Goal: Navigation & Orientation: Find specific page/section

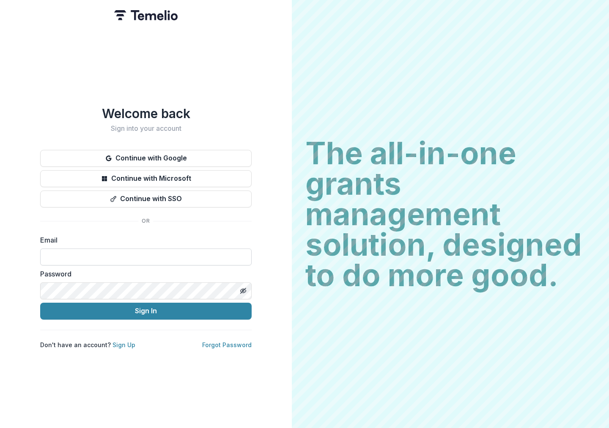
click at [162, 248] on input at bounding box center [146, 256] width 212 height 17
type input "**********"
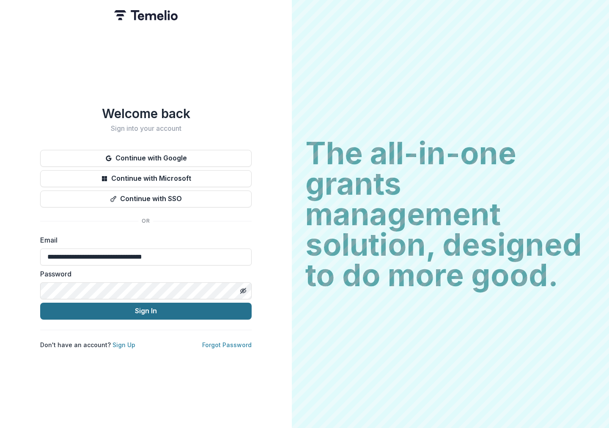
click at [172, 306] on button "Sign In" at bounding box center [146, 310] width 212 height 17
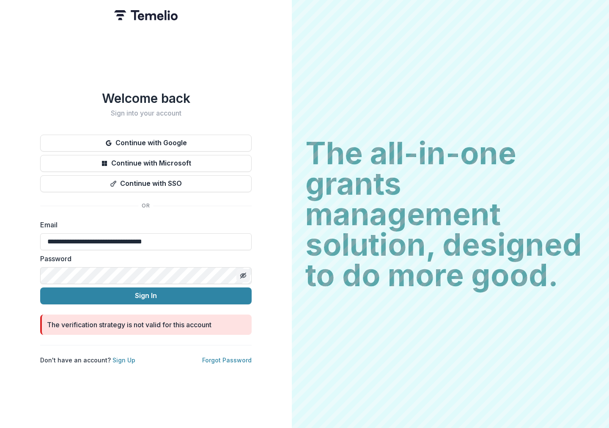
click at [245, 274] on icon "Toggle password visibility" at bounding box center [243, 275] width 7 height 7
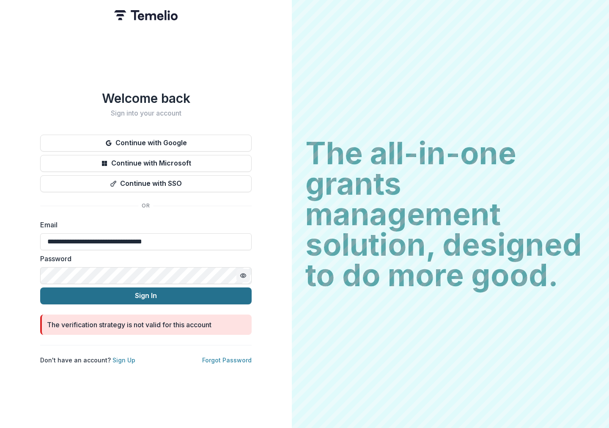
click at [142, 287] on button "Sign In" at bounding box center [146, 295] width 212 height 17
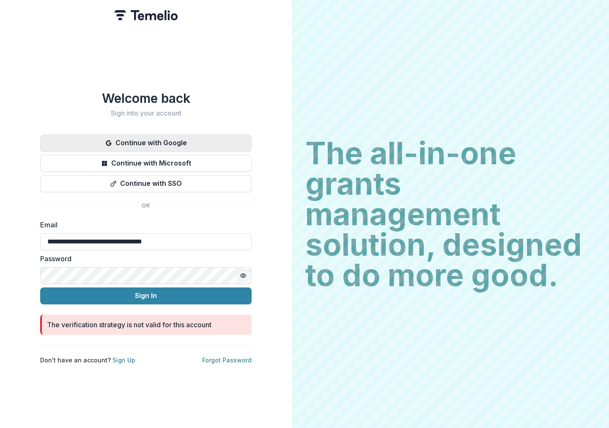
click at [167, 138] on button "Continue with Google" at bounding box center [146, 143] width 212 height 17
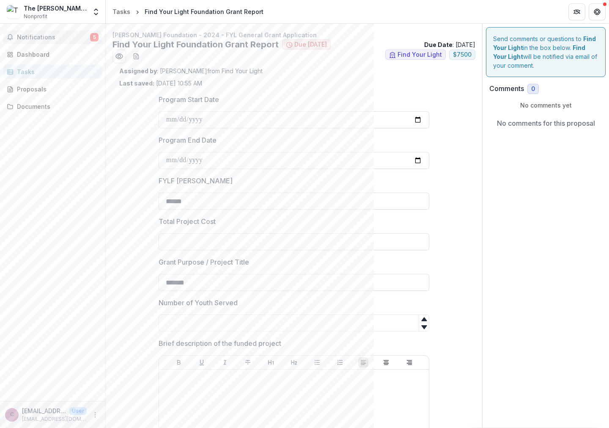
click at [34, 38] on span "Notifications" at bounding box center [53, 37] width 73 height 7
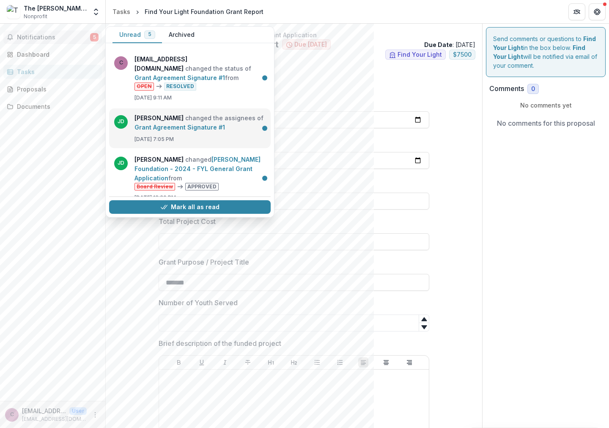
scroll to position [97, 0]
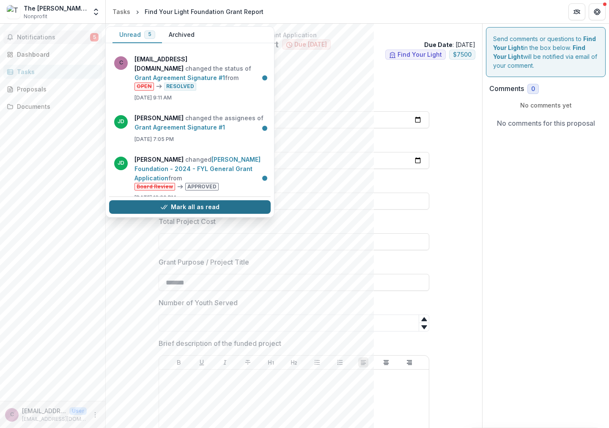
click at [214, 200] on button "Mark all as read" at bounding box center [190, 207] width 162 height 14
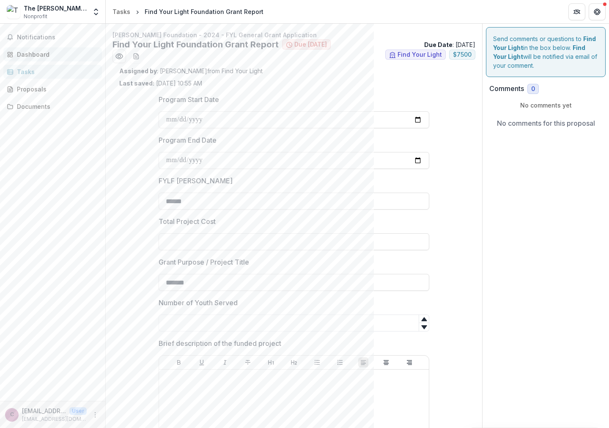
click at [59, 55] on div "Dashboard" at bounding box center [56, 54] width 78 height 9
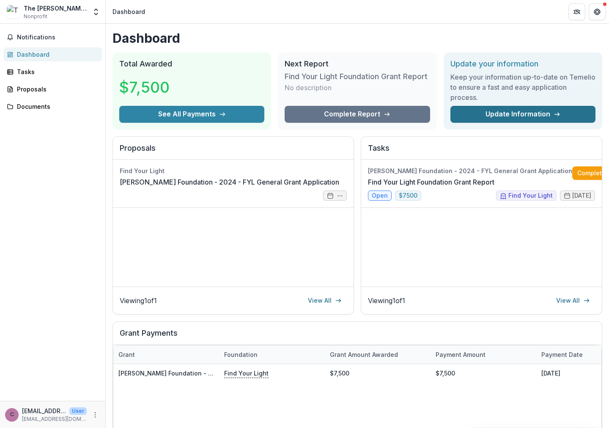
click at [517, 113] on link "Update Information" at bounding box center [523, 114] width 145 height 17
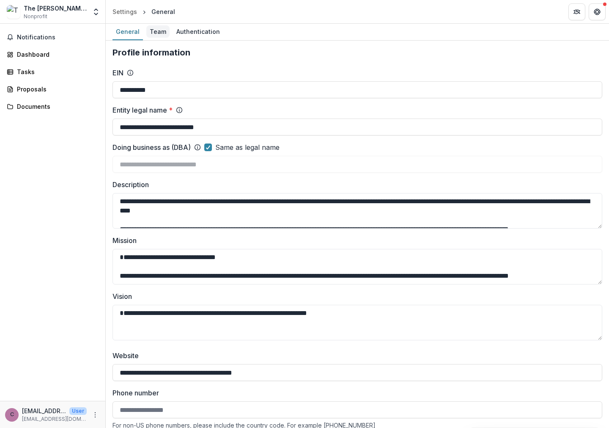
click at [152, 30] on div "Team" at bounding box center [157, 31] width 23 height 12
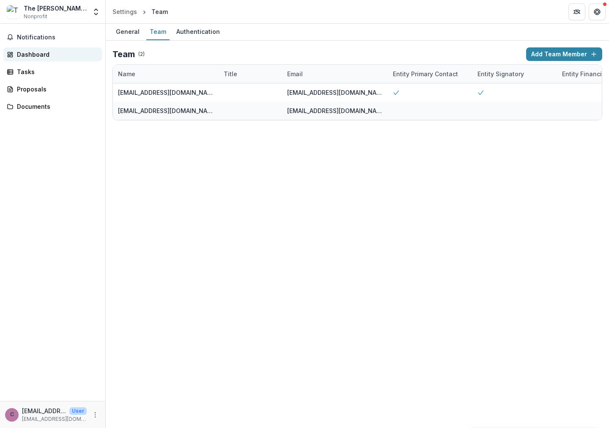
click at [52, 49] on link "Dashboard" at bounding box center [52, 54] width 99 height 14
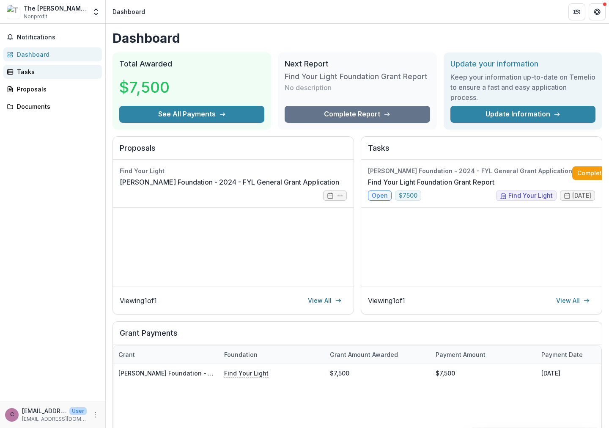
click at [27, 72] on div "Tasks" at bounding box center [56, 71] width 78 height 9
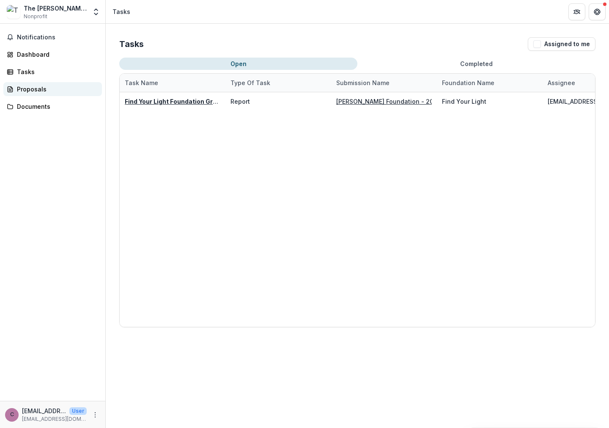
click at [33, 87] on div "Proposals" at bounding box center [56, 89] width 78 height 9
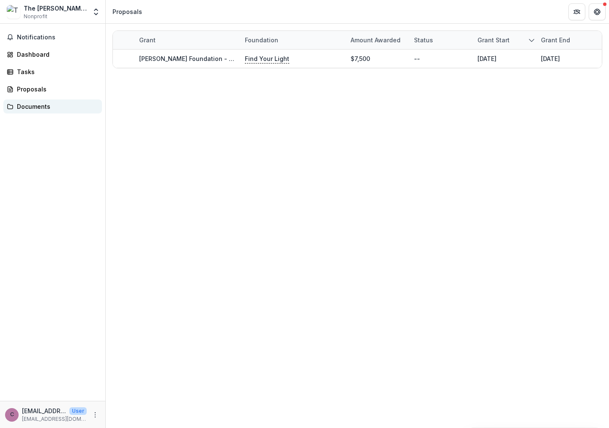
click at [46, 107] on div "Documents" at bounding box center [56, 106] width 78 height 9
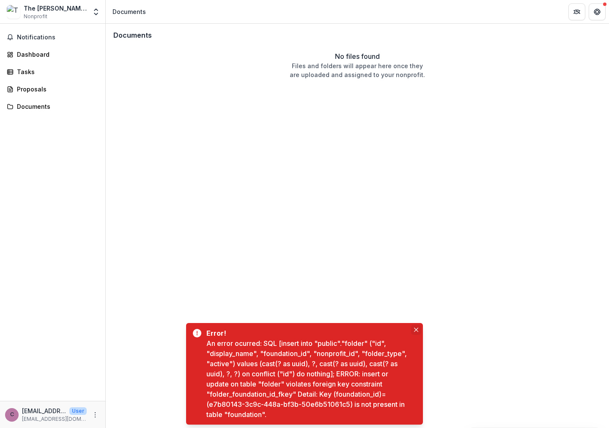
click at [415, 330] on icon "Close" at bounding box center [416, 329] width 4 height 4
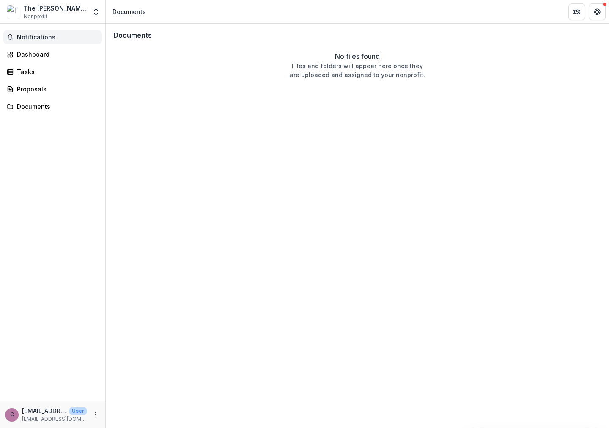
click at [60, 37] on span "Notifications" at bounding box center [58, 37] width 82 height 7
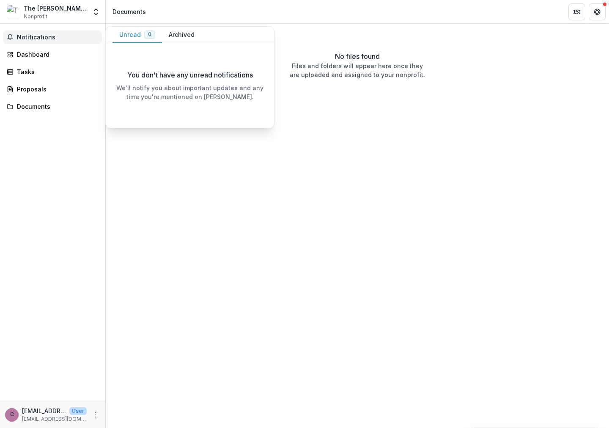
click at [184, 32] on button "Archived" at bounding box center [181, 35] width 39 height 16
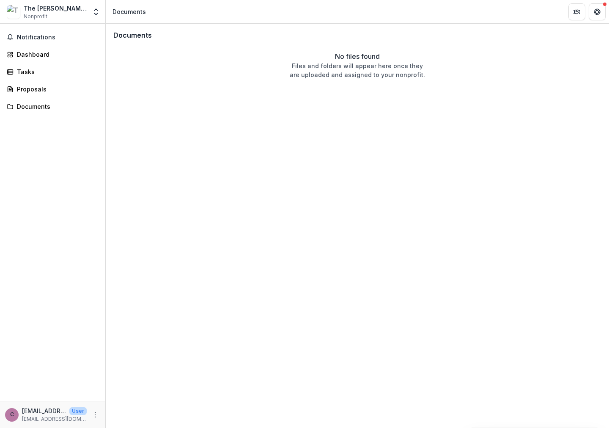
click at [211, 15] on header "Documents" at bounding box center [357, 11] width 503 height 23
